Goal: Navigation & Orientation: Find specific page/section

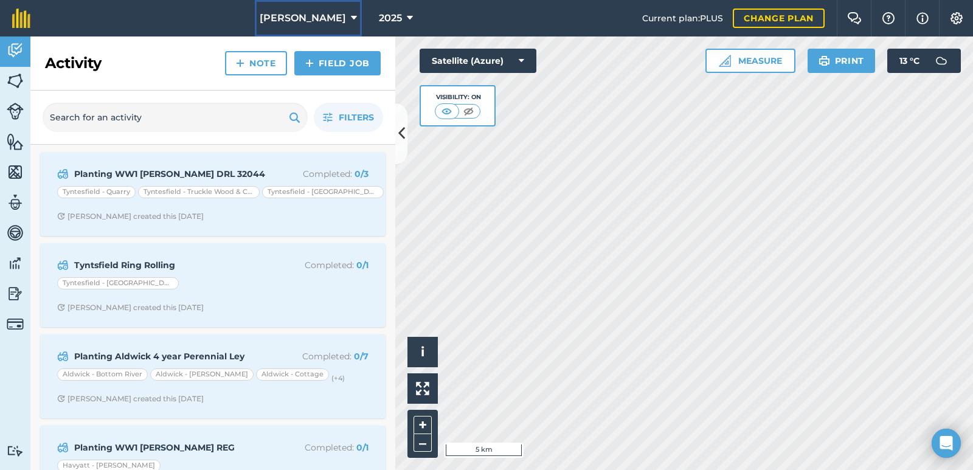
click at [336, 12] on span "[PERSON_NAME]" at bounding box center [303, 18] width 86 height 15
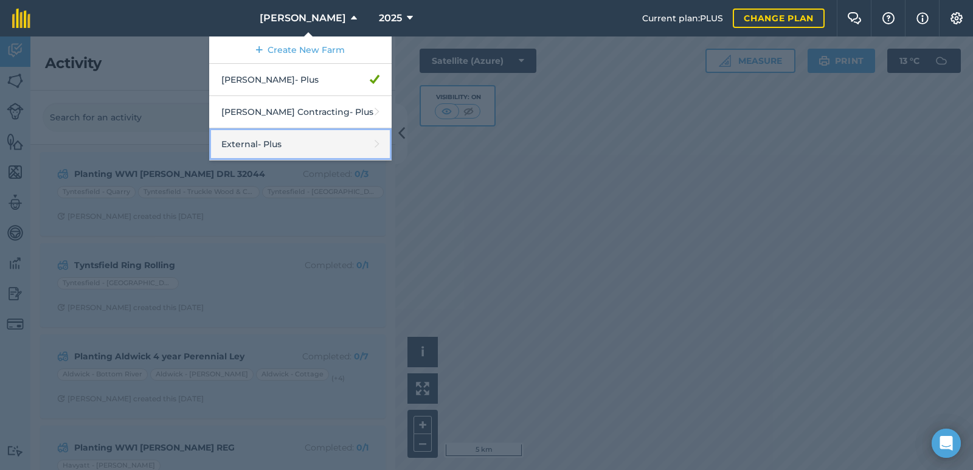
click at [302, 144] on link "External - Plus" at bounding box center [300, 144] width 182 height 32
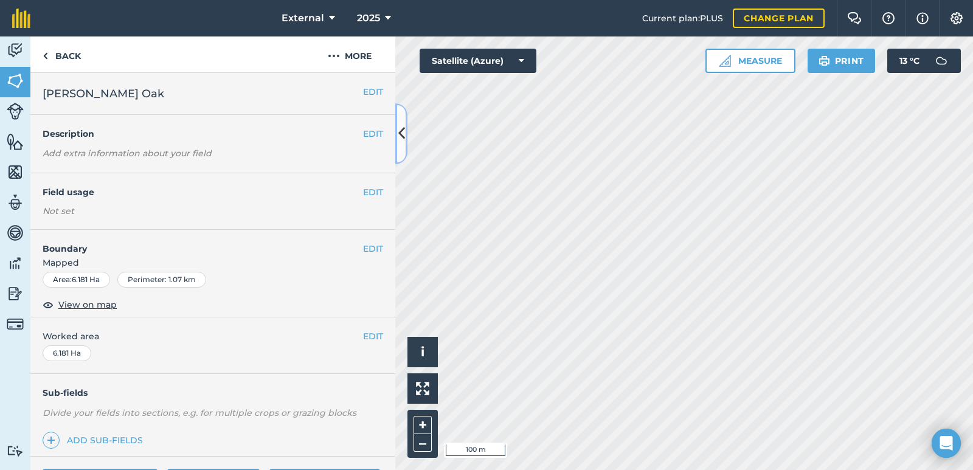
click at [399, 136] on icon at bounding box center [401, 133] width 7 height 21
